Goal: Find specific page/section: Find specific page/section

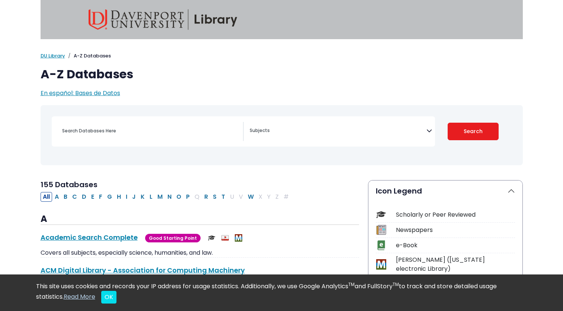
select select "Database Subject Filter"
